Goal: Task Accomplishment & Management: Manage account settings

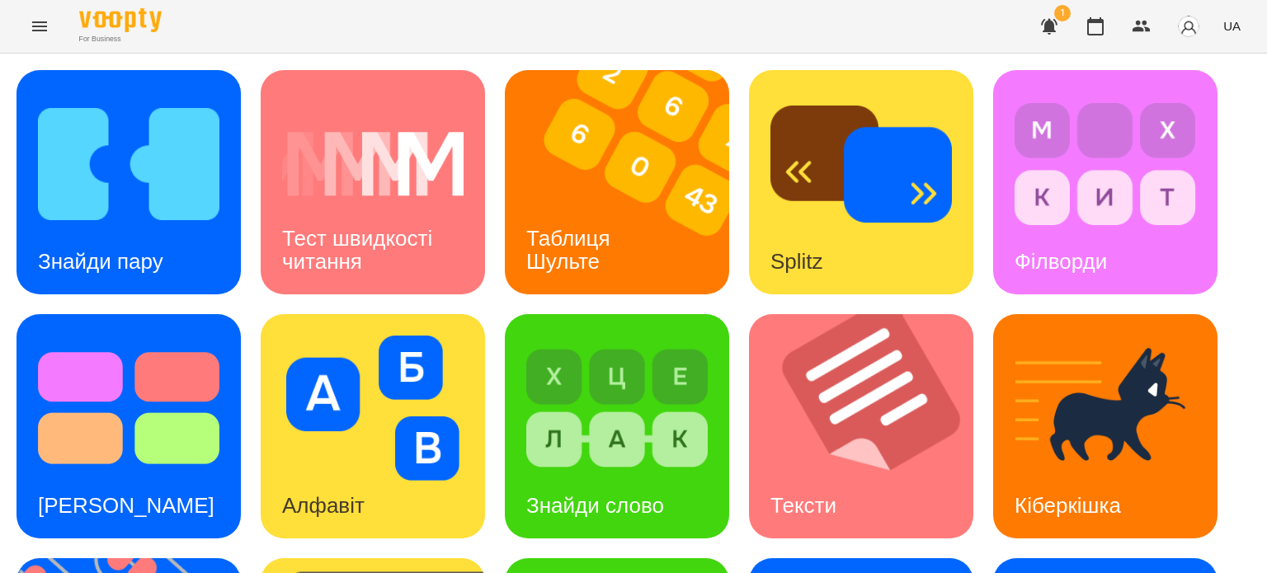
scroll to position [247, 0]
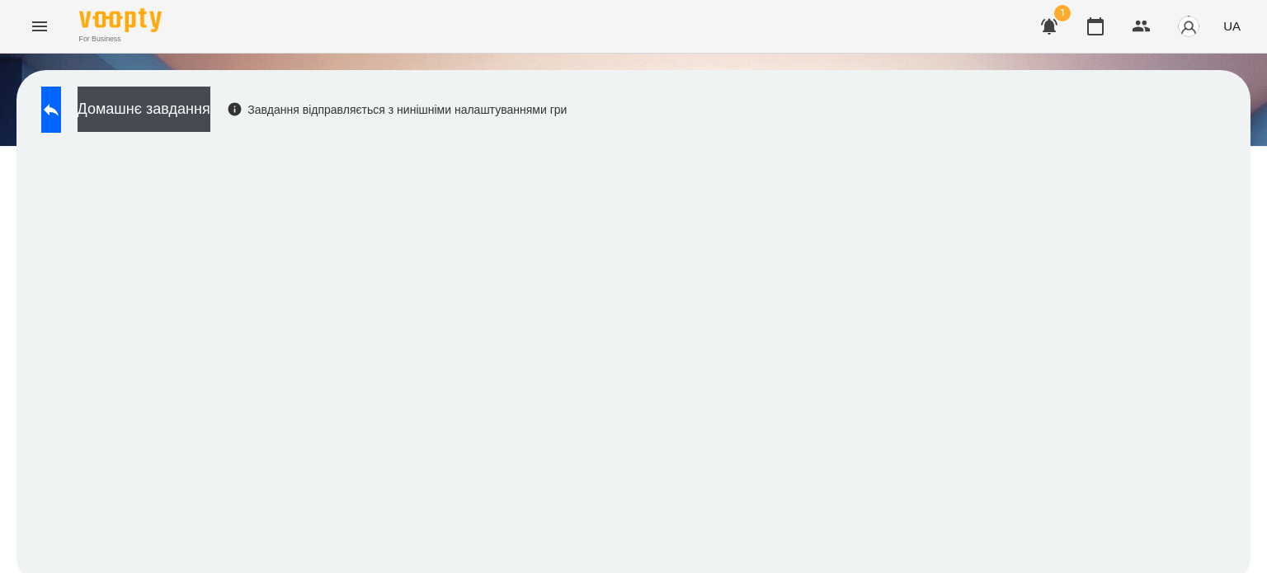
scroll to position [12, 0]
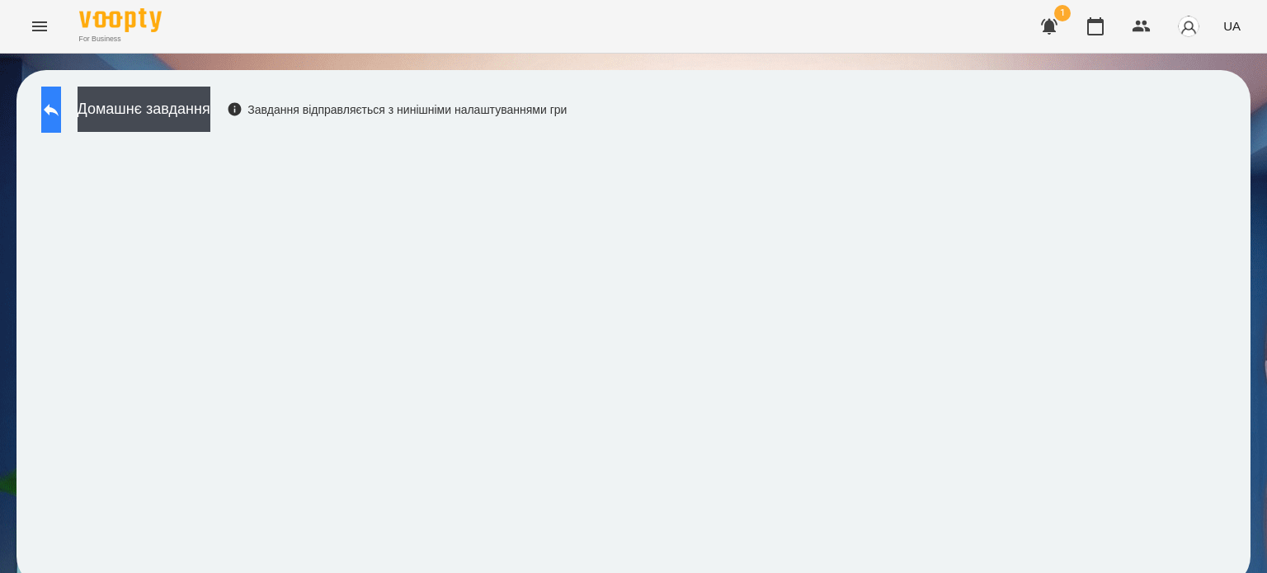
click at [58, 100] on icon at bounding box center [51, 110] width 20 height 20
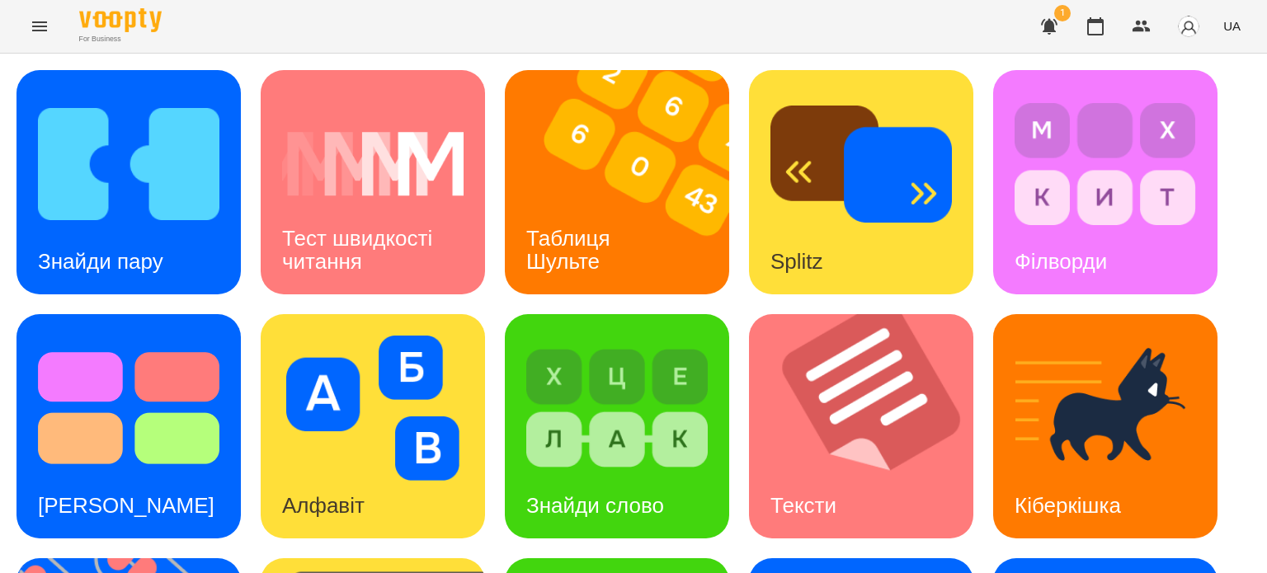
scroll to position [342, 0]
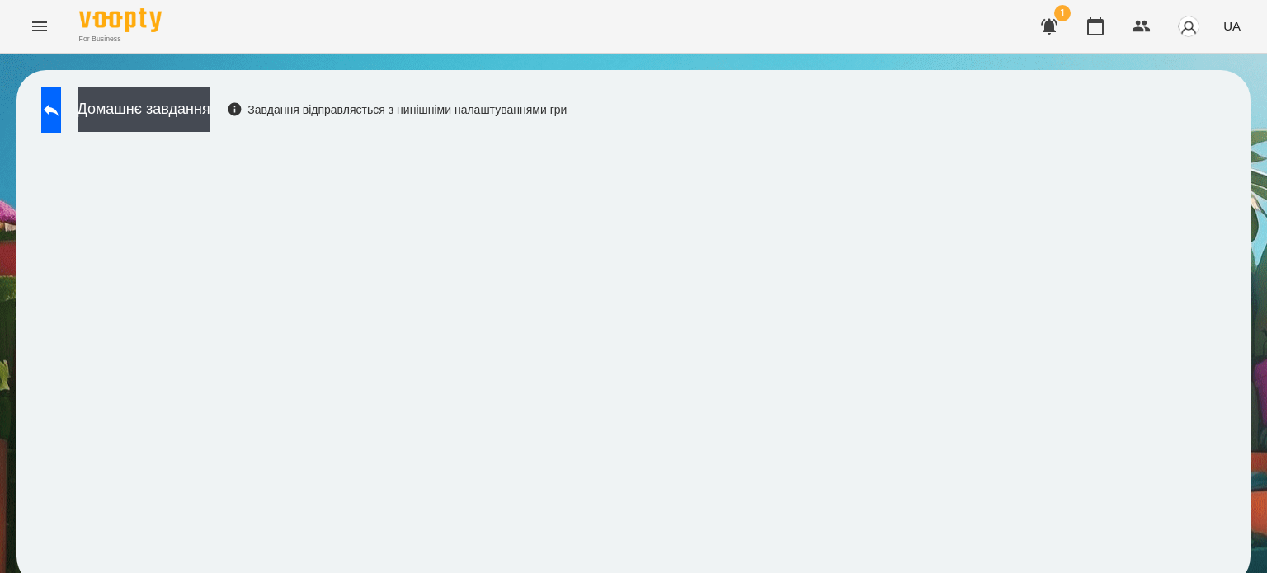
scroll to position [12, 0]
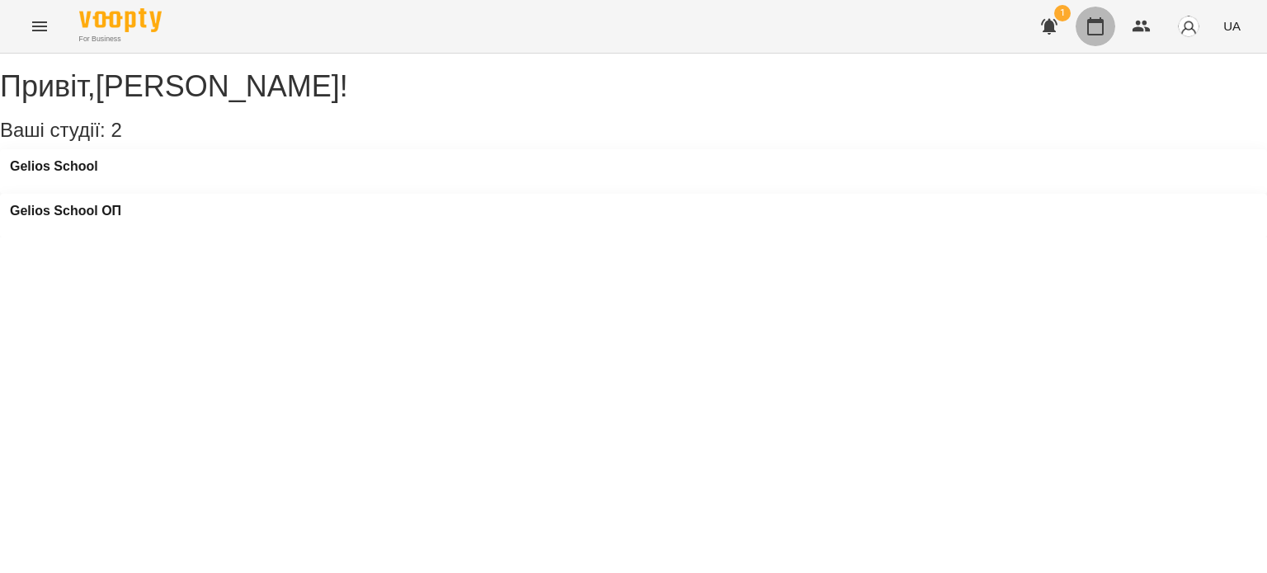
click at [1089, 22] on icon "button" at bounding box center [1095, 26] width 16 height 18
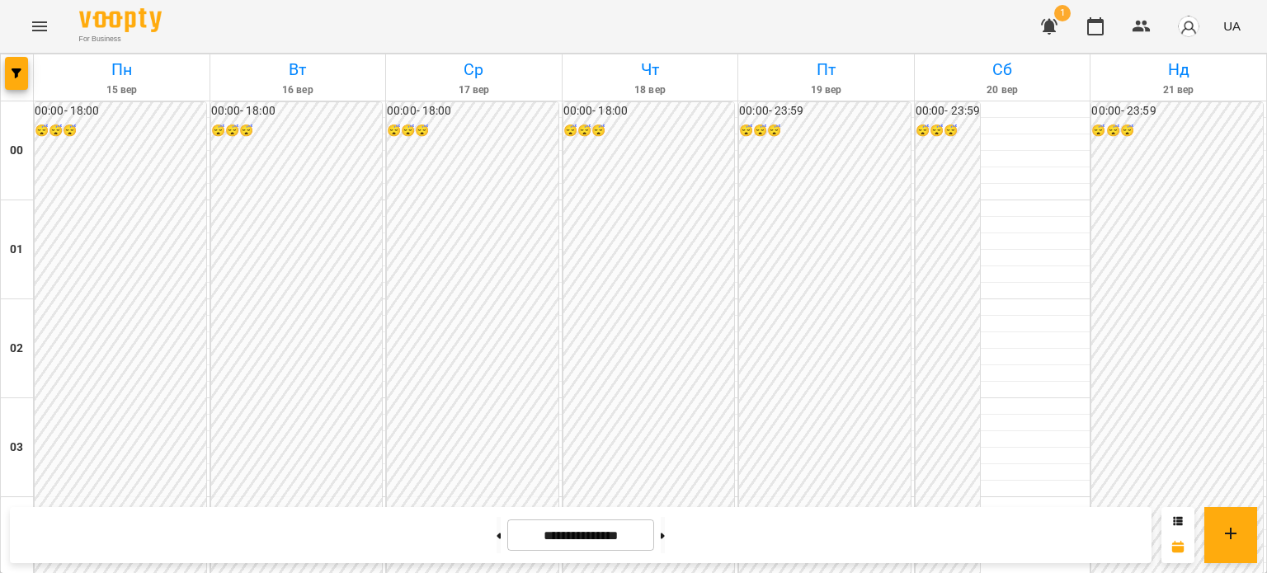
scroll to position [1814, 0]
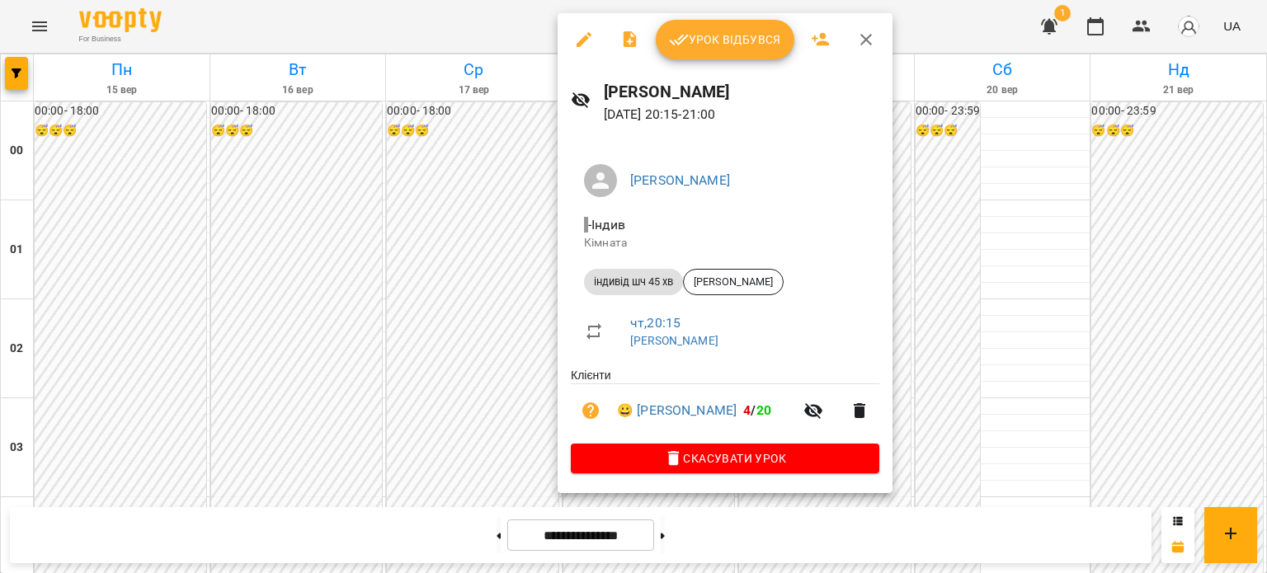
click at [734, 35] on span "Урок відбувся" at bounding box center [725, 40] width 112 height 20
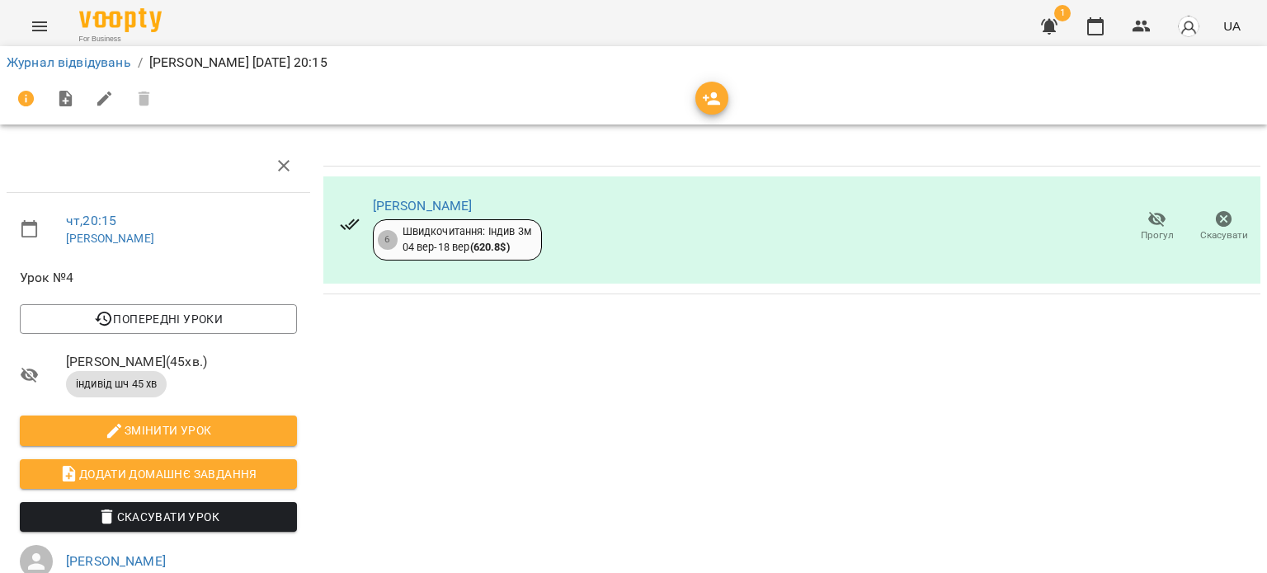
scroll to position [240, 0]
